Goal: Check status: Check status

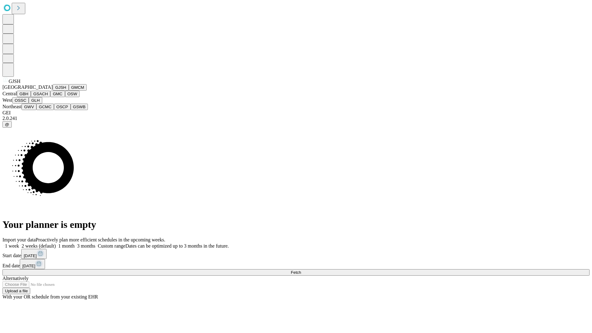
click at [53, 91] on button "GJSH" at bounding box center [61, 87] width 16 height 6
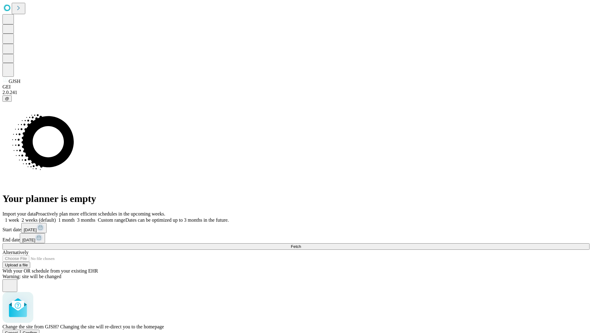
click at [37, 330] on span "Confirm" at bounding box center [30, 332] width 14 height 5
click at [75, 217] on label "1 month" at bounding box center [65, 219] width 19 height 5
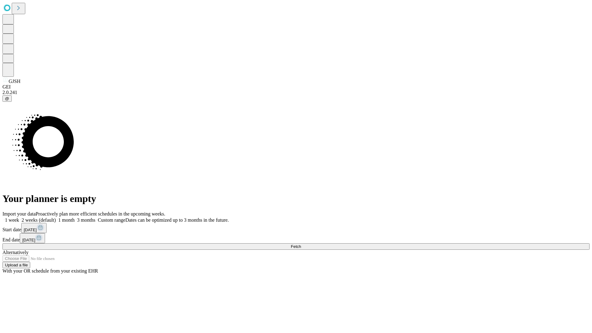
click at [301, 244] on span "Fetch" at bounding box center [296, 246] width 10 height 5
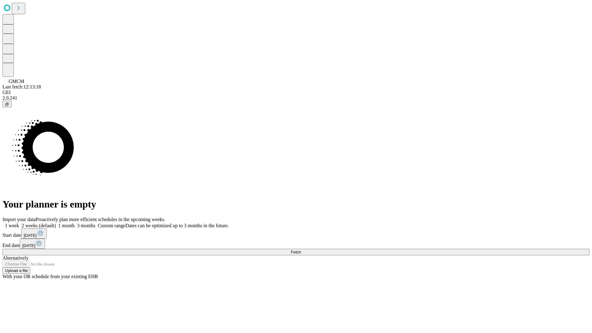
click at [75, 223] on label "1 month" at bounding box center [65, 225] width 19 height 5
click at [301, 250] on span "Fetch" at bounding box center [296, 252] width 10 height 5
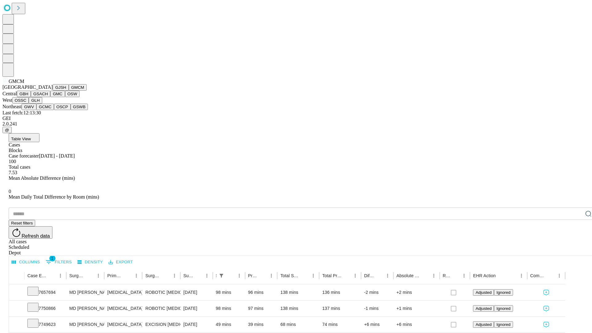
click at [31, 97] on button "GBH" at bounding box center [24, 94] width 14 height 6
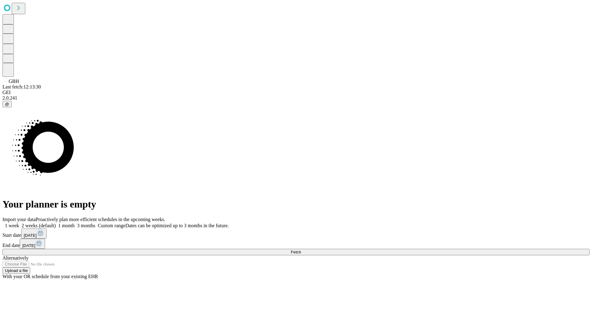
click at [301, 250] on span "Fetch" at bounding box center [296, 252] width 10 height 5
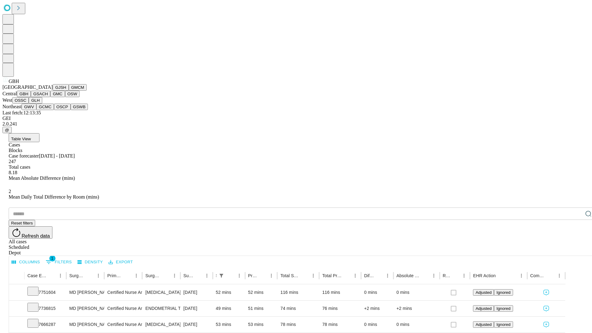
click at [48, 97] on button "GSACH" at bounding box center [40, 94] width 19 height 6
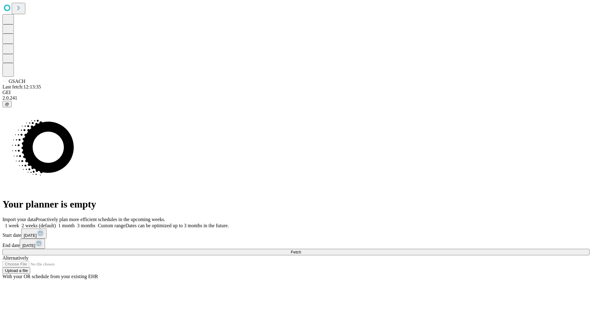
click at [75, 223] on label "1 month" at bounding box center [65, 225] width 19 height 5
click at [301, 250] on span "Fetch" at bounding box center [296, 252] width 10 height 5
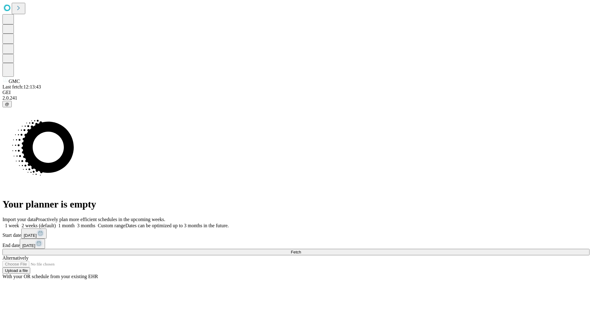
click at [301, 250] on span "Fetch" at bounding box center [296, 252] width 10 height 5
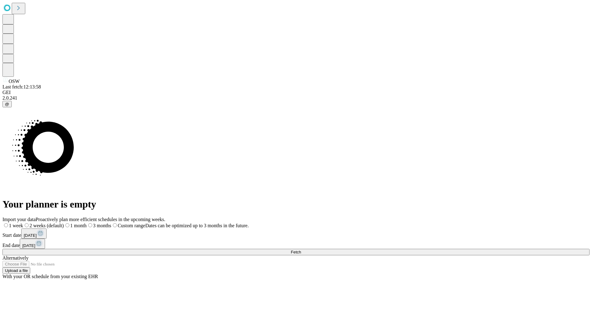
click at [87, 223] on label "1 month" at bounding box center [75, 225] width 23 height 5
click at [301, 250] on span "Fetch" at bounding box center [296, 252] width 10 height 5
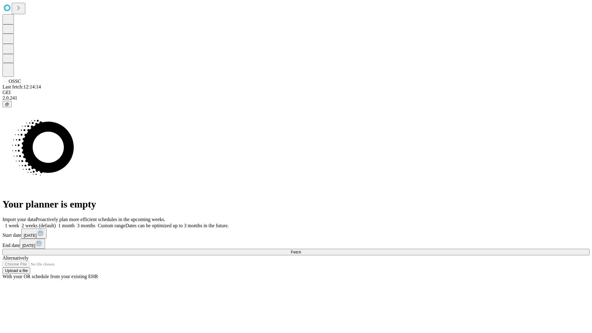
click at [301, 250] on span "Fetch" at bounding box center [296, 252] width 10 height 5
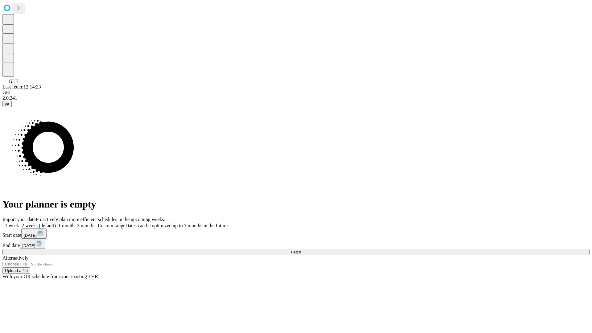
click at [75, 223] on label "1 month" at bounding box center [65, 225] width 19 height 5
click at [301, 250] on span "Fetch" at bounding box center [296, 252] width 10 height 5
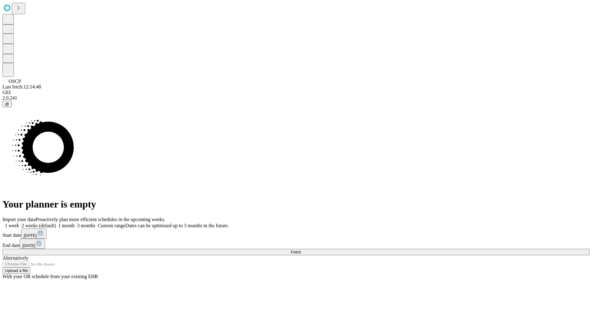
click at [301, 250] on span "Fetch" at bounding box center [296, 252] width 10 height 5
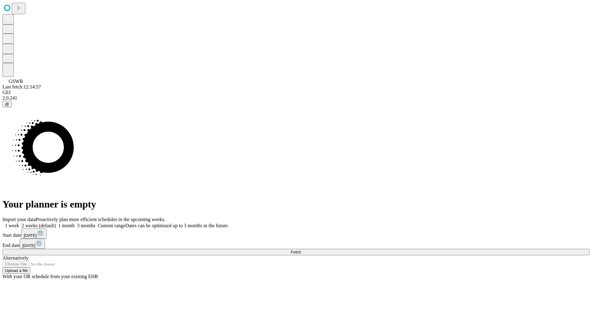
click at [75, 223] on label "1 month" at bounding box center [65, 225] width 19 height 5
click at [301, 250] on span "Fetch" at bounding box center [296, 252] width 10 height 5
